Goal: Task Accomplishment & Management: Manage account settings

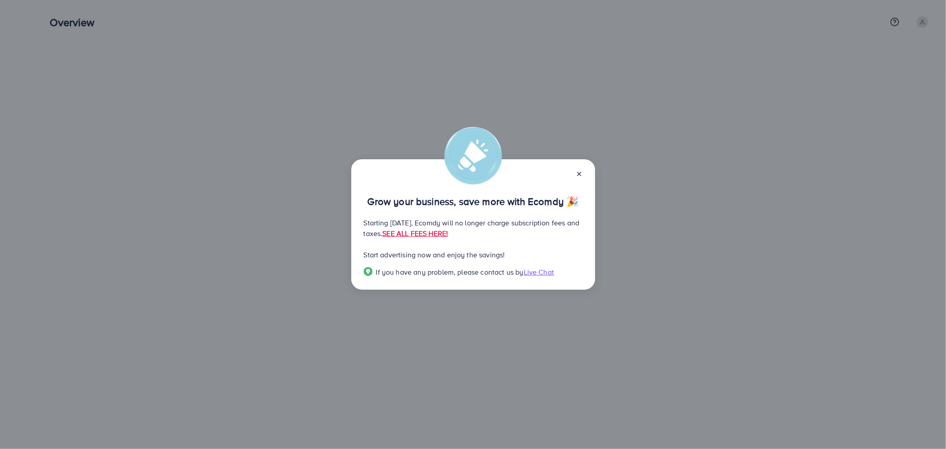
click at [579, 174] on icon at bounding box center [579, 173] width 7 height 7
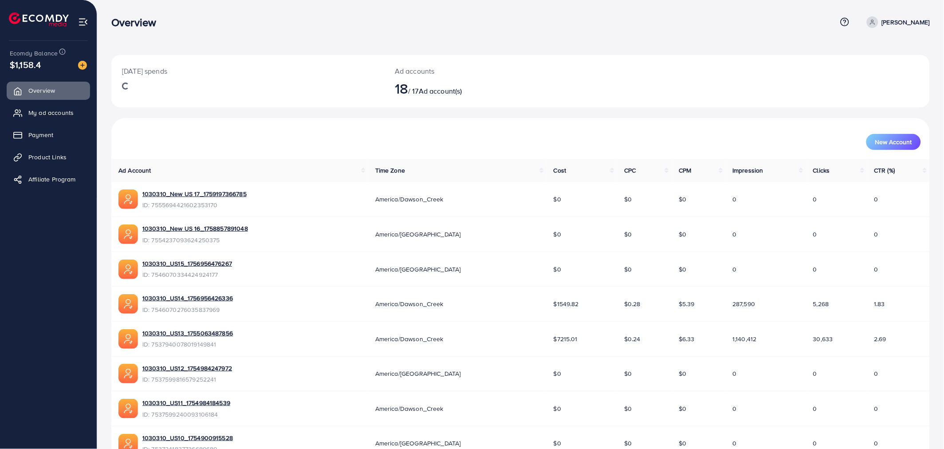
click at [359, 34] on nav "Overview Help Center Contact Support Plans and Pricing Term and policy About Us…" at bounding box center [520, 21] width 818 height 31
click at [63, 141] on link "Payment" at bounding box center [48, 135] width 83 height 18
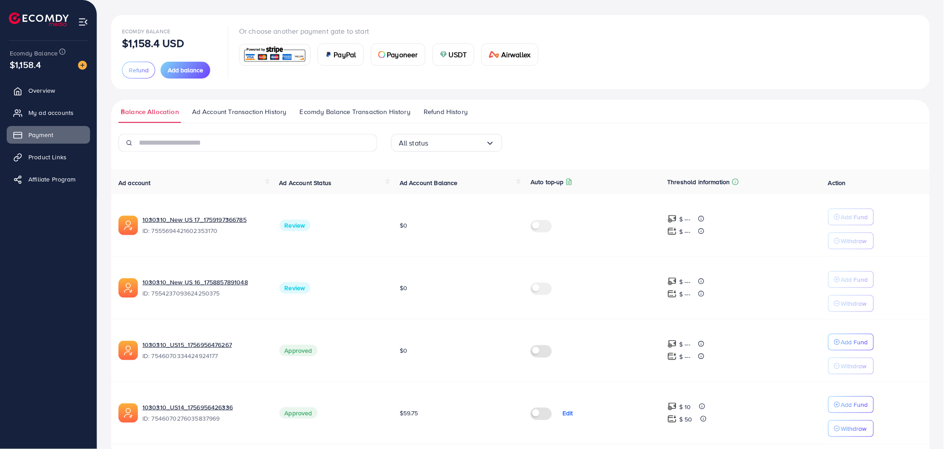
scroll to position [98, 0]
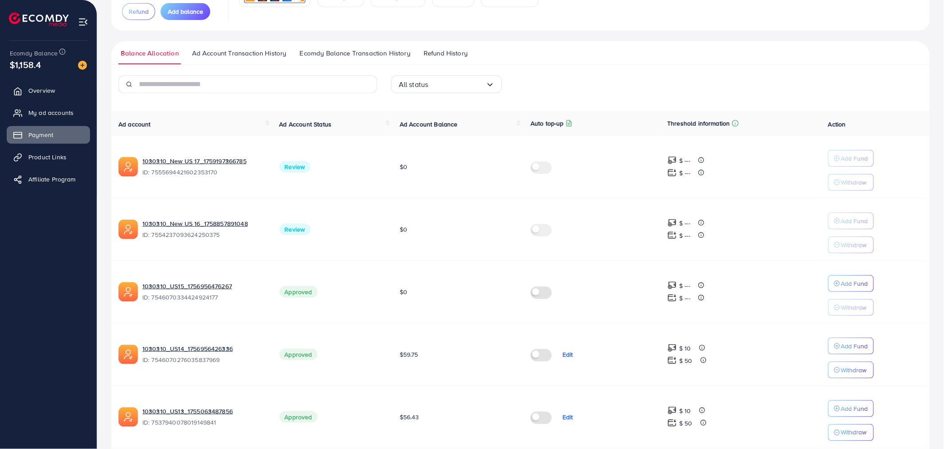
click at [631, 65] on div "Balance Allocation Ad Account Transaction History Ecomdy Balance Transaction Hi…" at bounding box center [520, 416] width 818 height 750
click at [627, 63] on ul "Balance Allocation Ad Account Transaction History Ecomdy Balance Transaction Hi…" at bounding box center [520, 53] width 818 height 24
